Goal: Obtain resource: Obtain resource

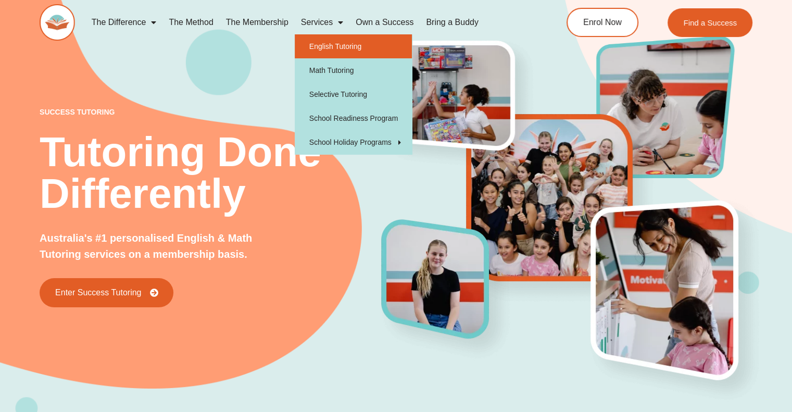
click at [325, 46] on link "English Tutoring" at bounding box center [353, 46] width 117 height 24
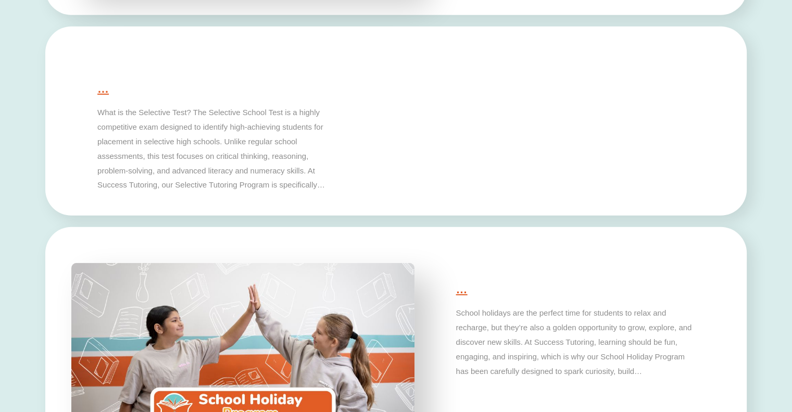
scroll to position [3035, 0]
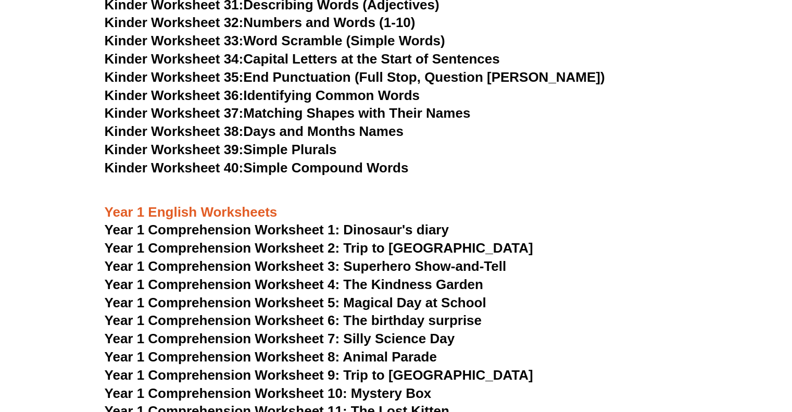
scroll to position [993, 0]
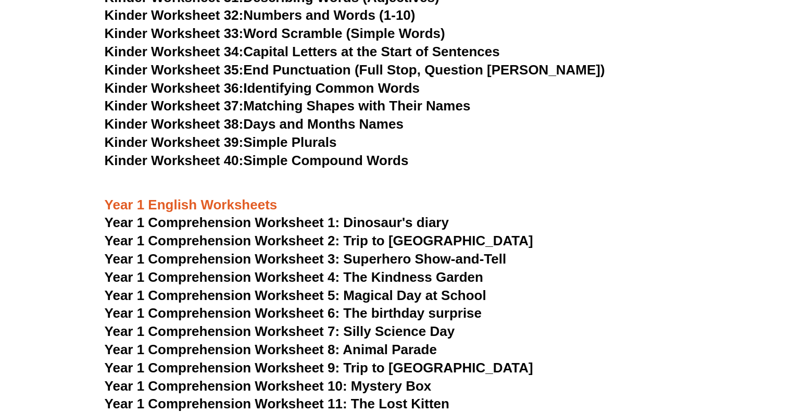
click at [189, 204] on h3 "Year 1 English Worksheets" at bounding box center [396, 205] width 583 height 18
click at [276, 218] on span "Year 1 Comprehension Worksheet 1: Dinosaur's diary" at bounding box center [277, 222] width 344 height 16
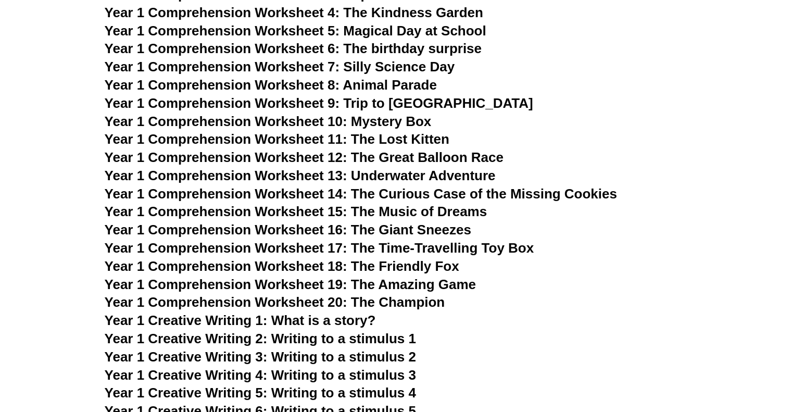
scroll to position [1258, 0]
click at [308, 222] on span "Year 1 Comprehension Worksheet 16: The Giant Sneezes" at bounding box center [288, 230] width 366 height 16
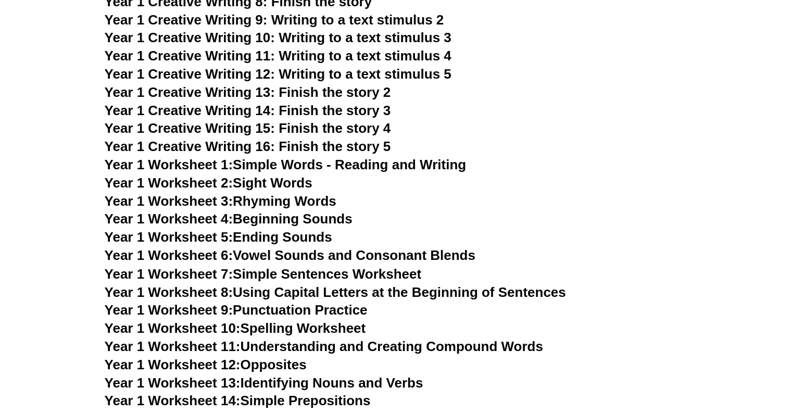
scroll to position [1703, 0]
click at [264, 309] on link "Year 1 Worksheet 9: Punctuation Practice" at bounding box center [236, 309] width 263 height 16
click at [244, 287] on link "Year 1 Worksheet 8: Using Capital Letters at the Beginning of Sentences" at bounding box center [335, 292] width 461 height 16
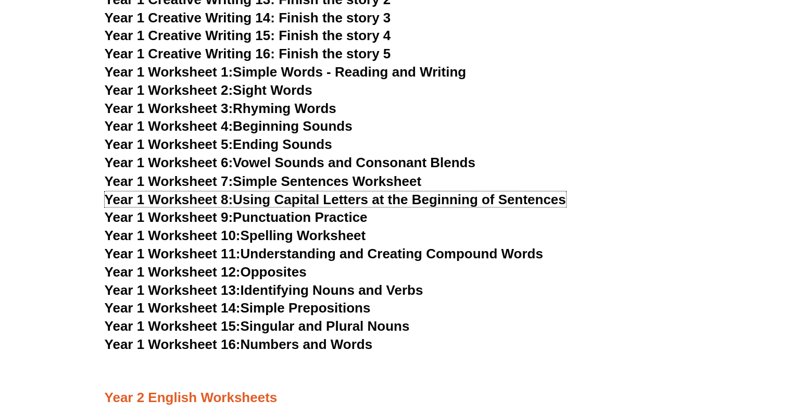
scroll to position [1794, 0]
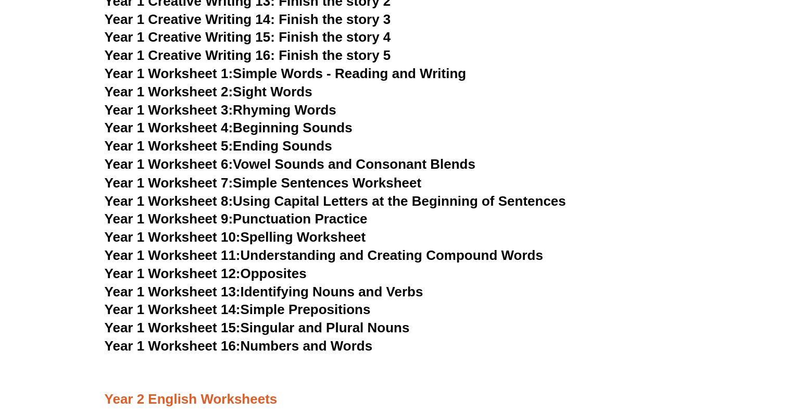
click at [346, 183] on link "Year 1 Worksheet 7: Simple Sentences Worksheet" at bounding box center [263, 182] width 317 height 16
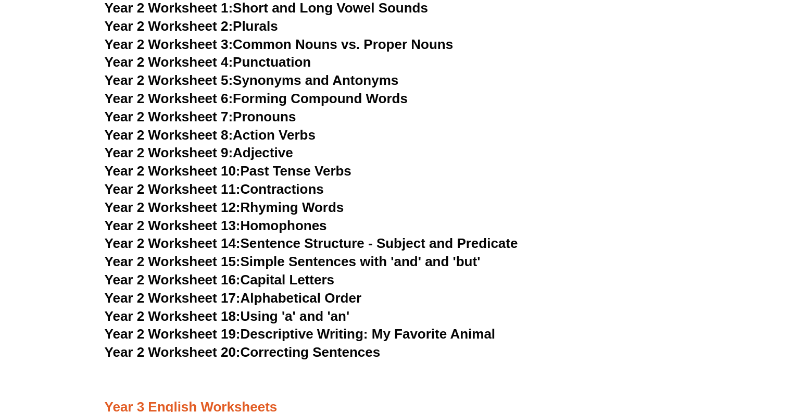
scroll to position [2574, 0]
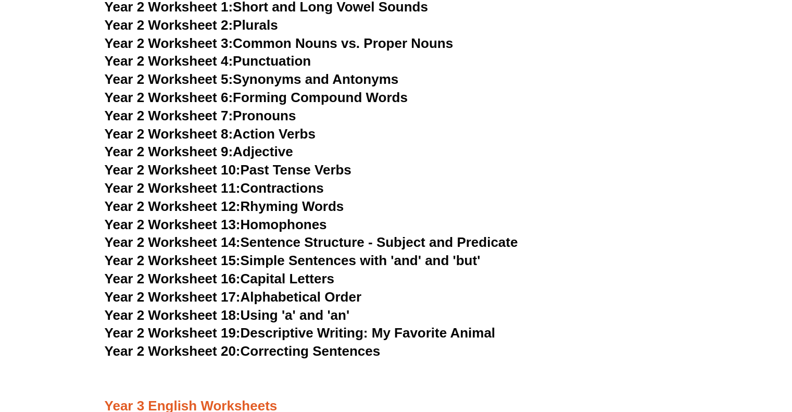
click at [383, 258] on link "Year 2 Worksheet 15: Simple Sentences with 'and' and 'but'" at bounding box center [293, 260] width 376 height 16
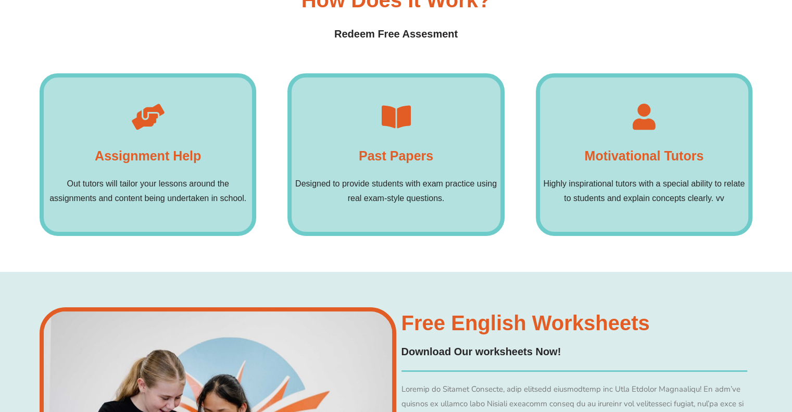
scroll to position [7362, 0]
